Goal: Book appointment/travel/reservation

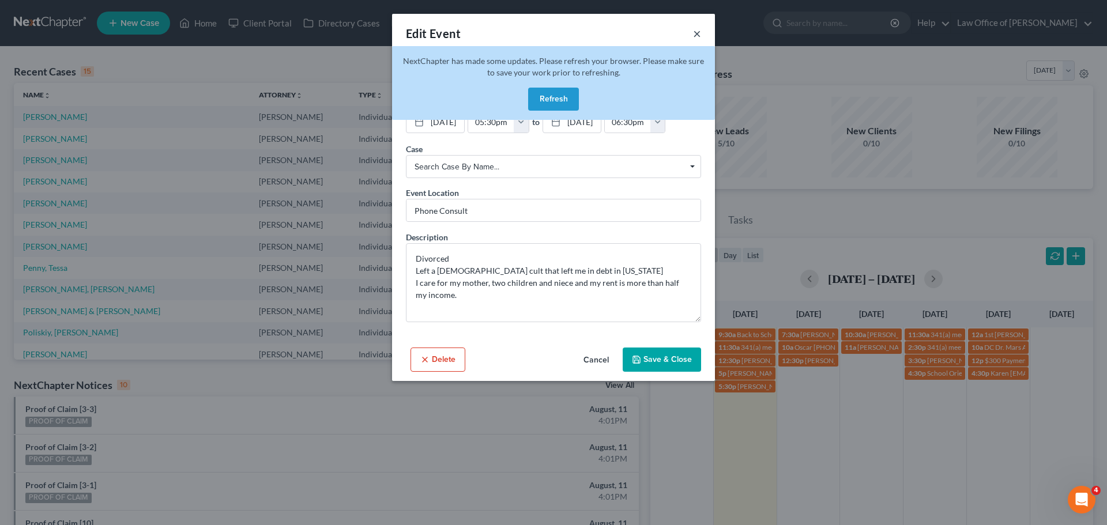
click at [697, 31] on button "×" at bounding box center [697, 34] width 8 height 14
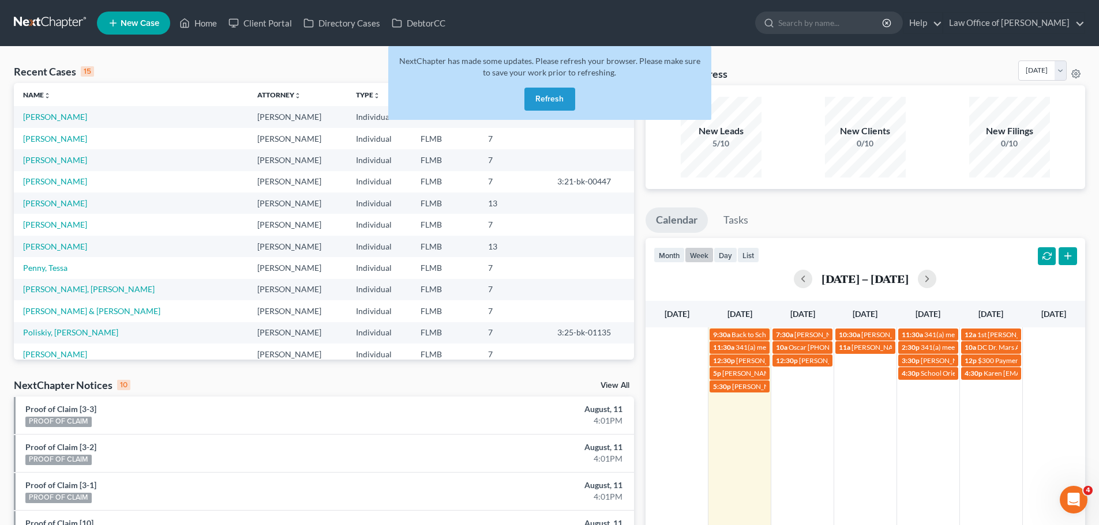
click at [566, 97] on button "Refresh" at bounding box center [549, 99] width 51 height 23
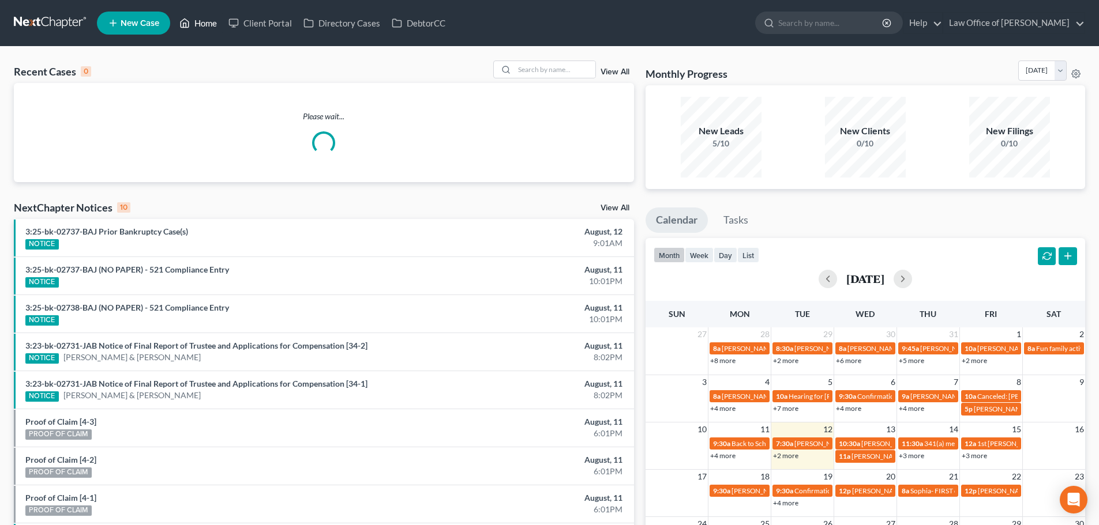
click at [187, 29] on icon at bounding box center [184, 23] width 10 height 14
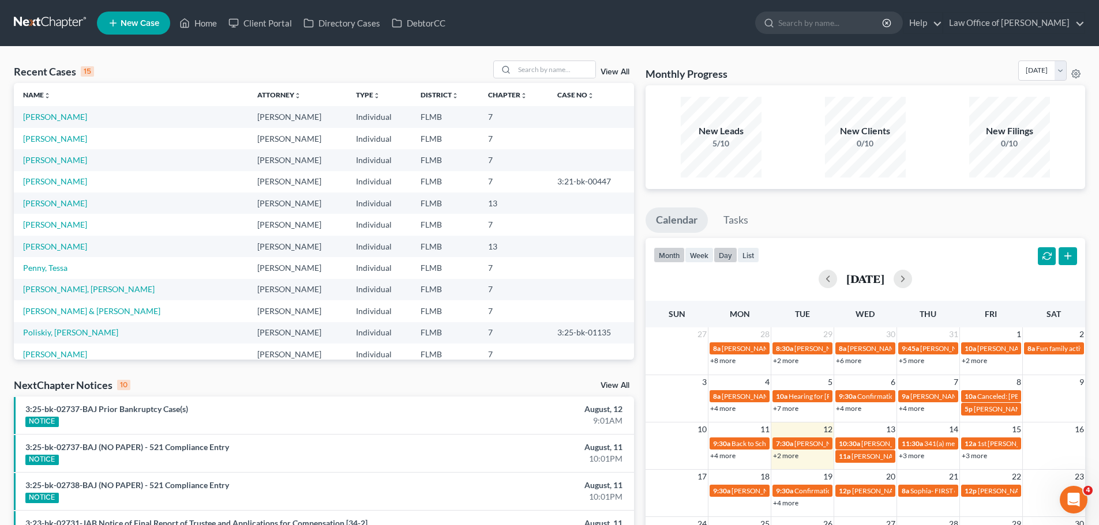
click at [714, 250] on button "day" at bounding box center [725, 255] width 24 height 16
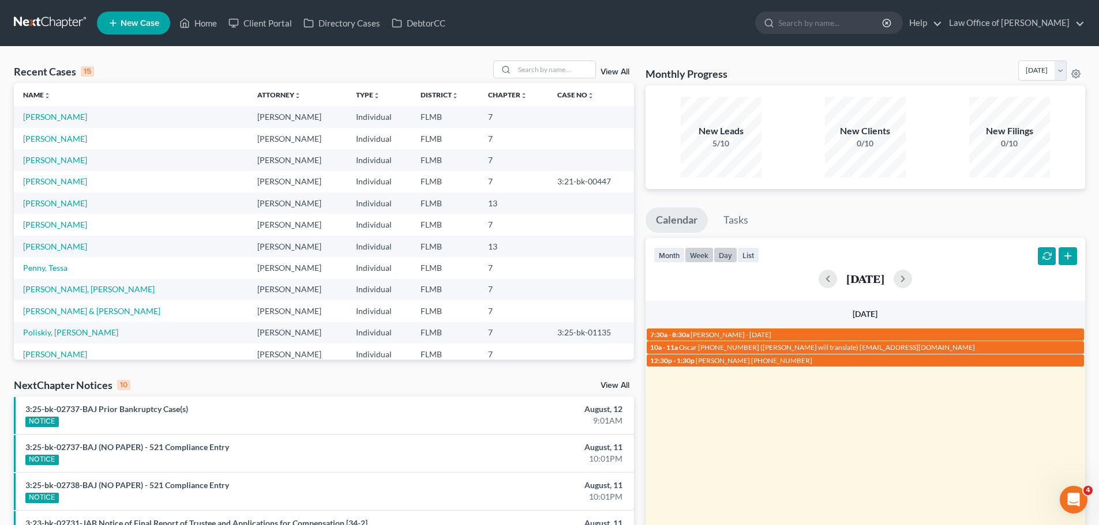
click at [708, 251] on button "week" at bounding box center [699, 255] width 29 height 16
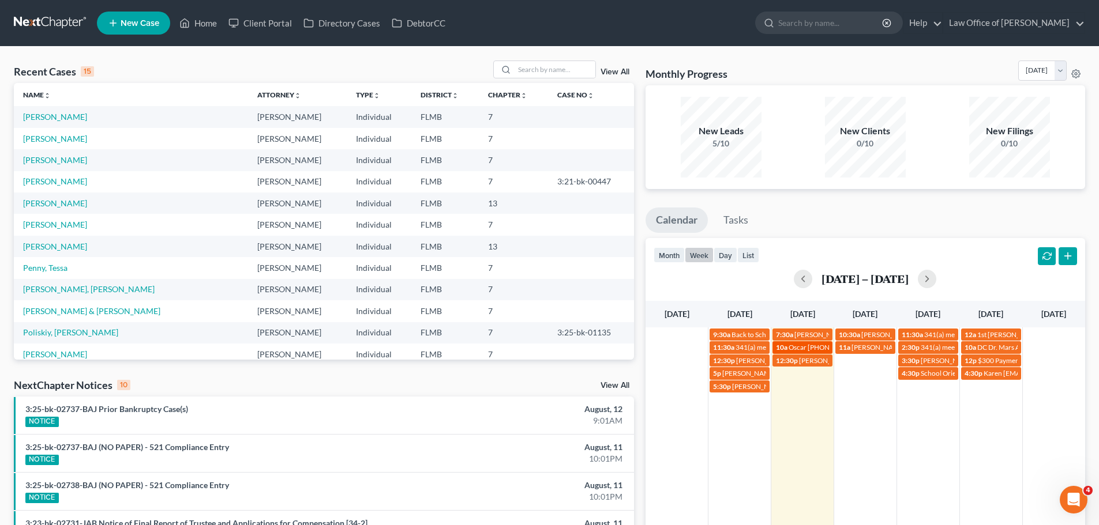
click at [782, 349] on span "10a" at bounding box center [782, 347] width 12 height 9
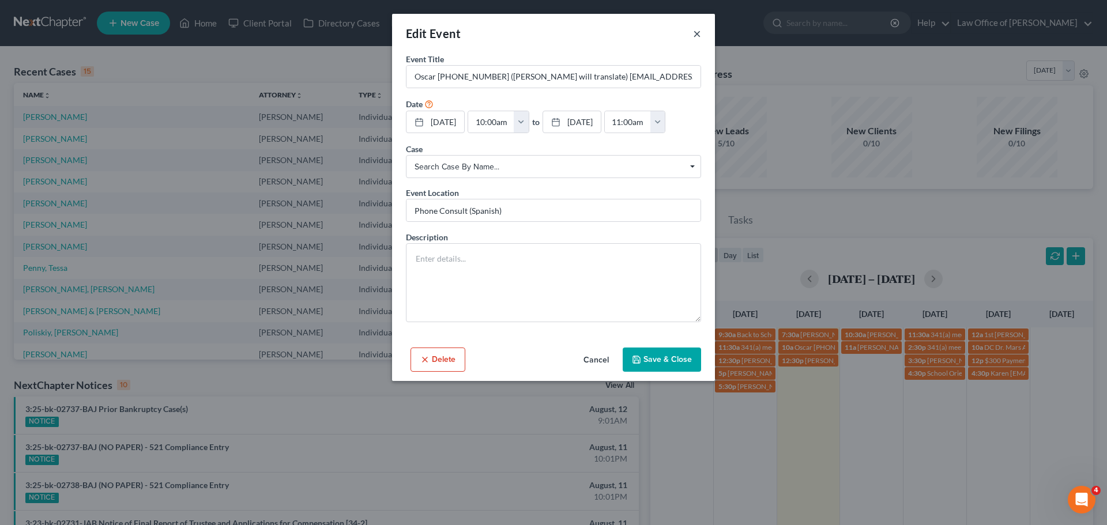
click at [695, 36] on button "×" at bounding box center [697, 34] width 8 height 14
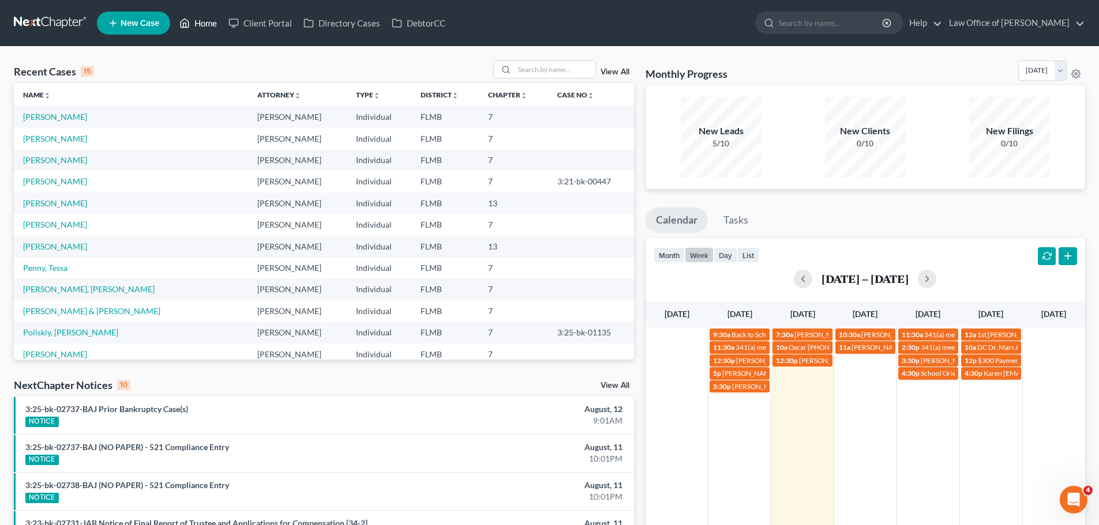
click at [208, 16] on link "Home" at bounding box center [198, 23] width 49 height 21
click at [818, 385] on td "12:30p Kenyata Billings 904-418-0904" at bounding box center [802, 373] width 63 height 39
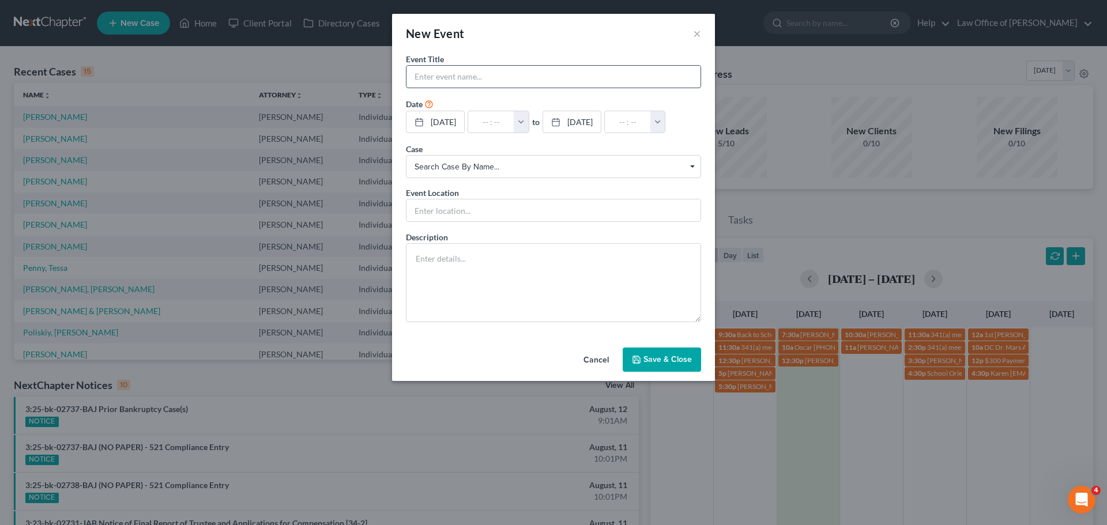
click at [507, 78] on input "text" at bounding box center [554, 77] width 294 height 22
click at [490, 126] on input "text" at bounding box center [491, 122] width 46 height 22
type input "4"
type input "01:00am"
type input "4:"
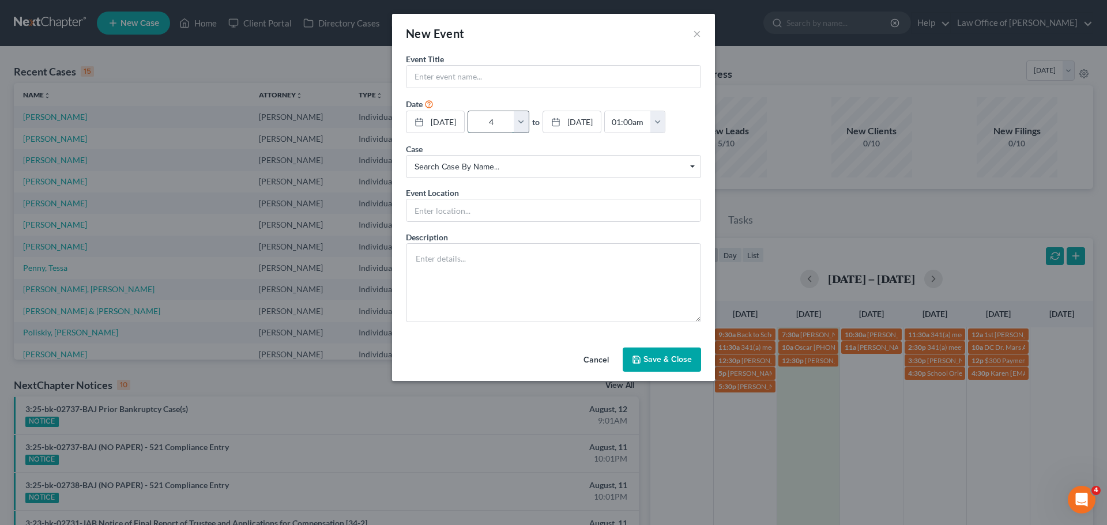
type input "05:00am"
type input "4:0"
type input "01:00am"
type input "4:00"
type input "05:00am"
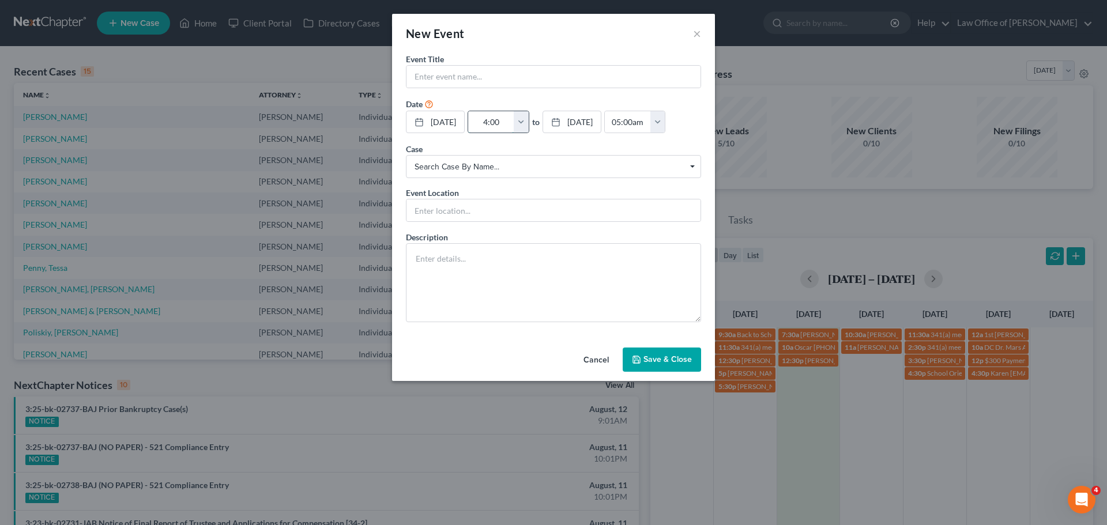
type input "4:00p"
type input "01:00am"
type input "4:00pm"
type input "05:00pm"
type input "4:00pm"
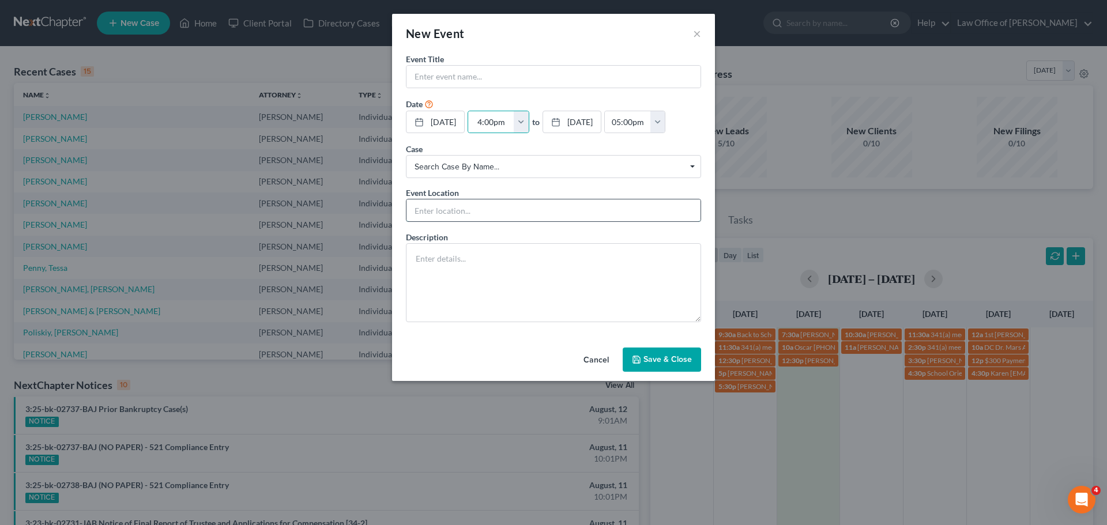
click at [482, 215] on input "text" at bounding box center [554, 211] width 294 height 22
type input "Phone Consult"
click at [488, 77] on input "text" at bounding box center [554, 77] width 294 height 22
drag, startPoint x: 449, startPoint y: 262, endPoint x: 442, endPoint y: 268, distance: 9.0
click at [449, 264] on textarea at bounding box center [553, 282] width 295 height 79
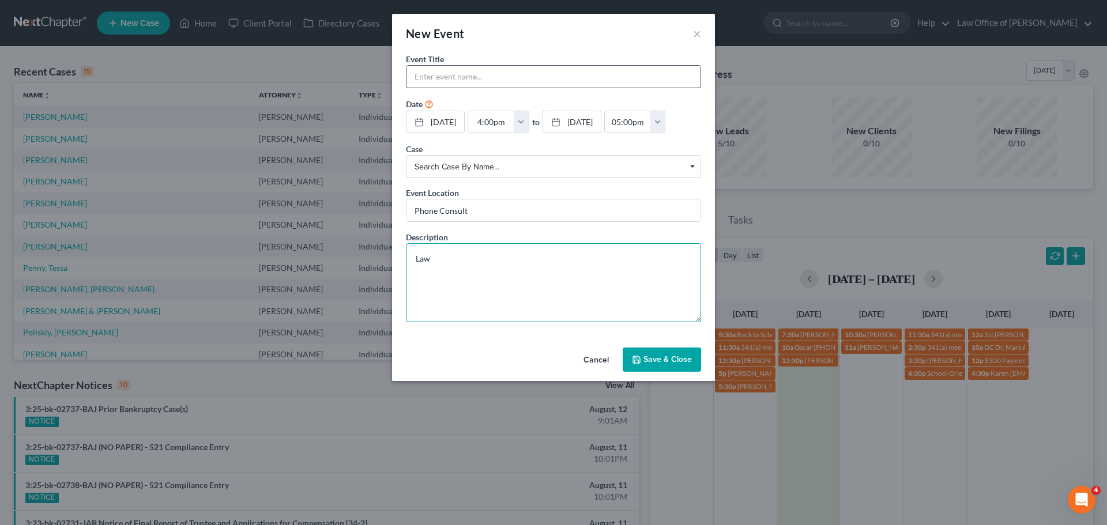
type textarea "Law"
click at [457, 70] on input "text" at bounding box center [554, 77] width 294 height 22
type input "r"
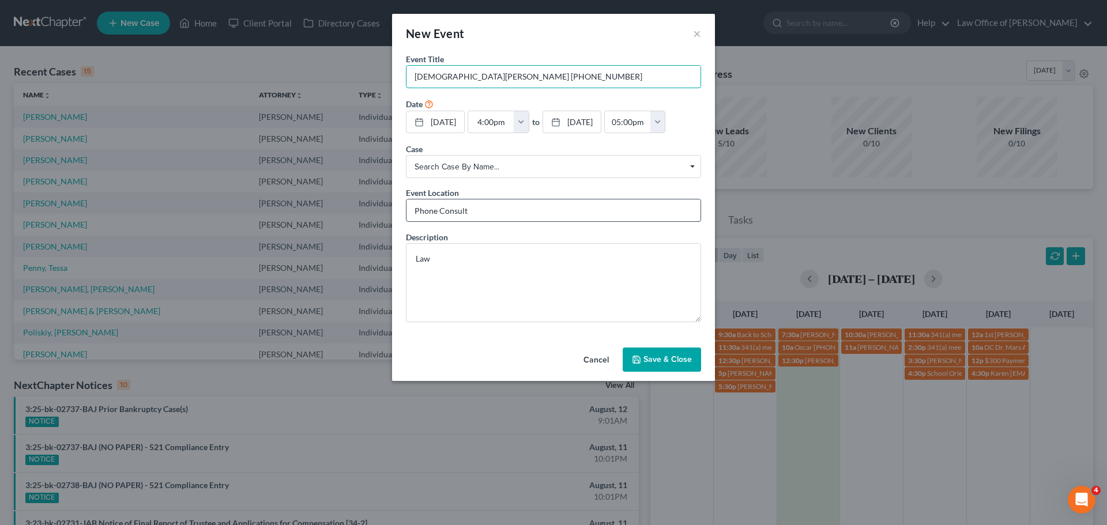
type input "Cristie Dinges 904-524-3558"
click at [469, 213] on input "Phone Consult" at bounding box center [554, 211] width 294 height 22
type input "Phone Consult"
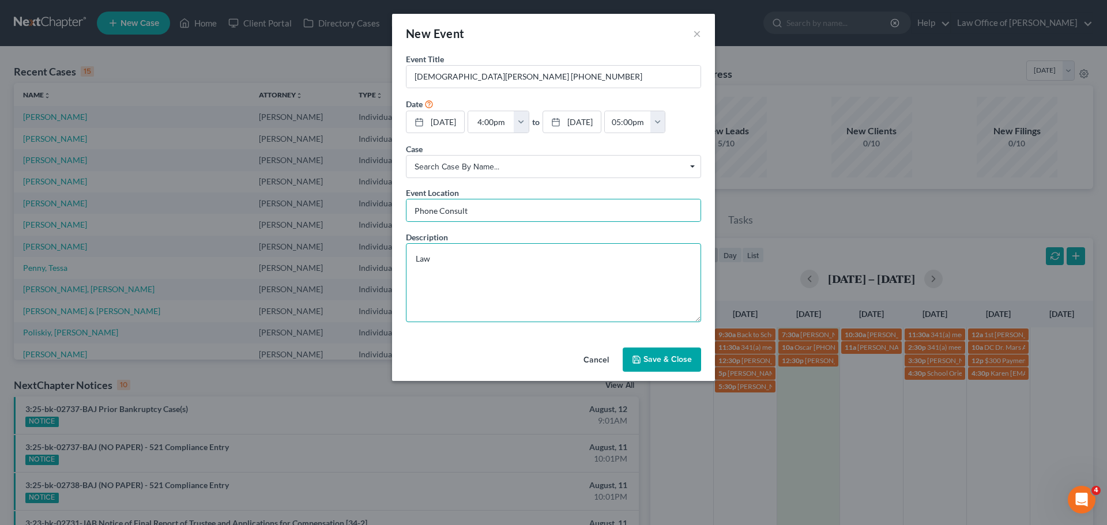
click at [411, 258] on textarea "Law" at bounding box center [553, 282] width 295 height 79
click at [451, 251] on textarea "Law" at bounding box center [553, 282] width 295 height 79
click at [456, 275] on textarea "Bankruptcy - filed 20 years ago Law" at bounding box center [553, 282] width 295 height 79
type textarea "Bankruptcy - filed 20 years ago Lawsuit - Duval County"
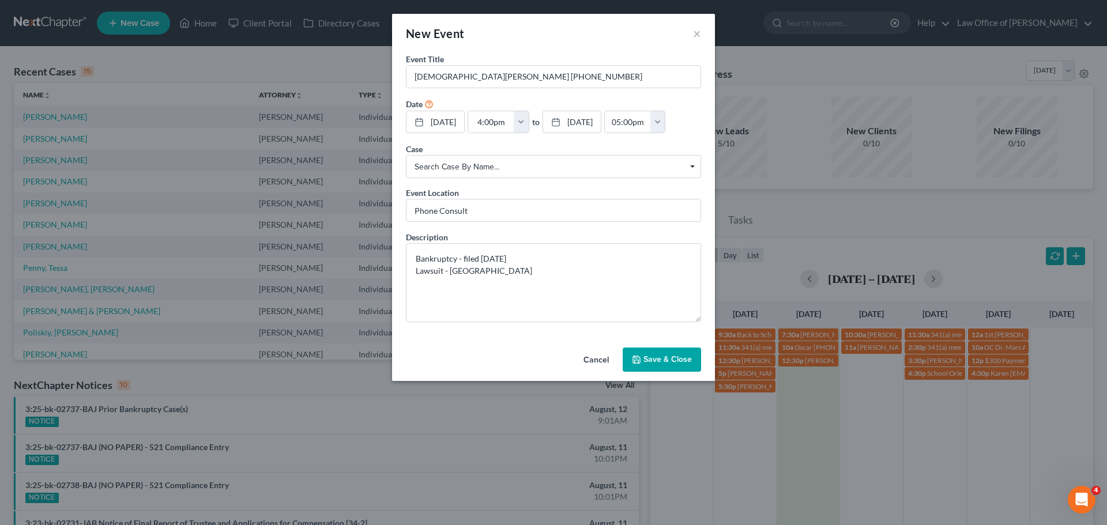
click at [686, 354] on button "Save & Close" at bounding box center [662, 360] width 78 height 24
